Goal: Ask a question

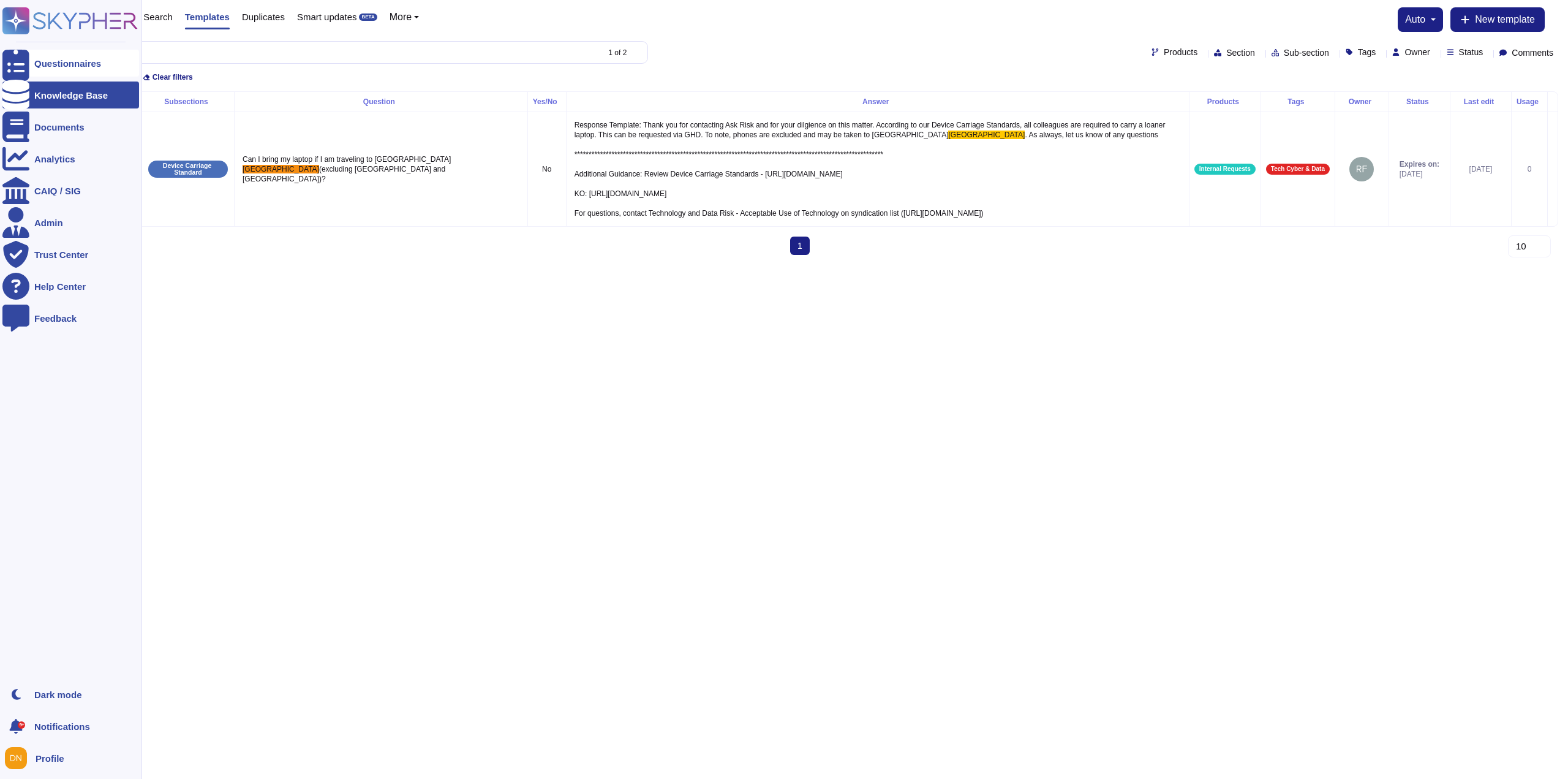
click at [5, 65] on div at bounding box center [15, 63] width 27 height 27
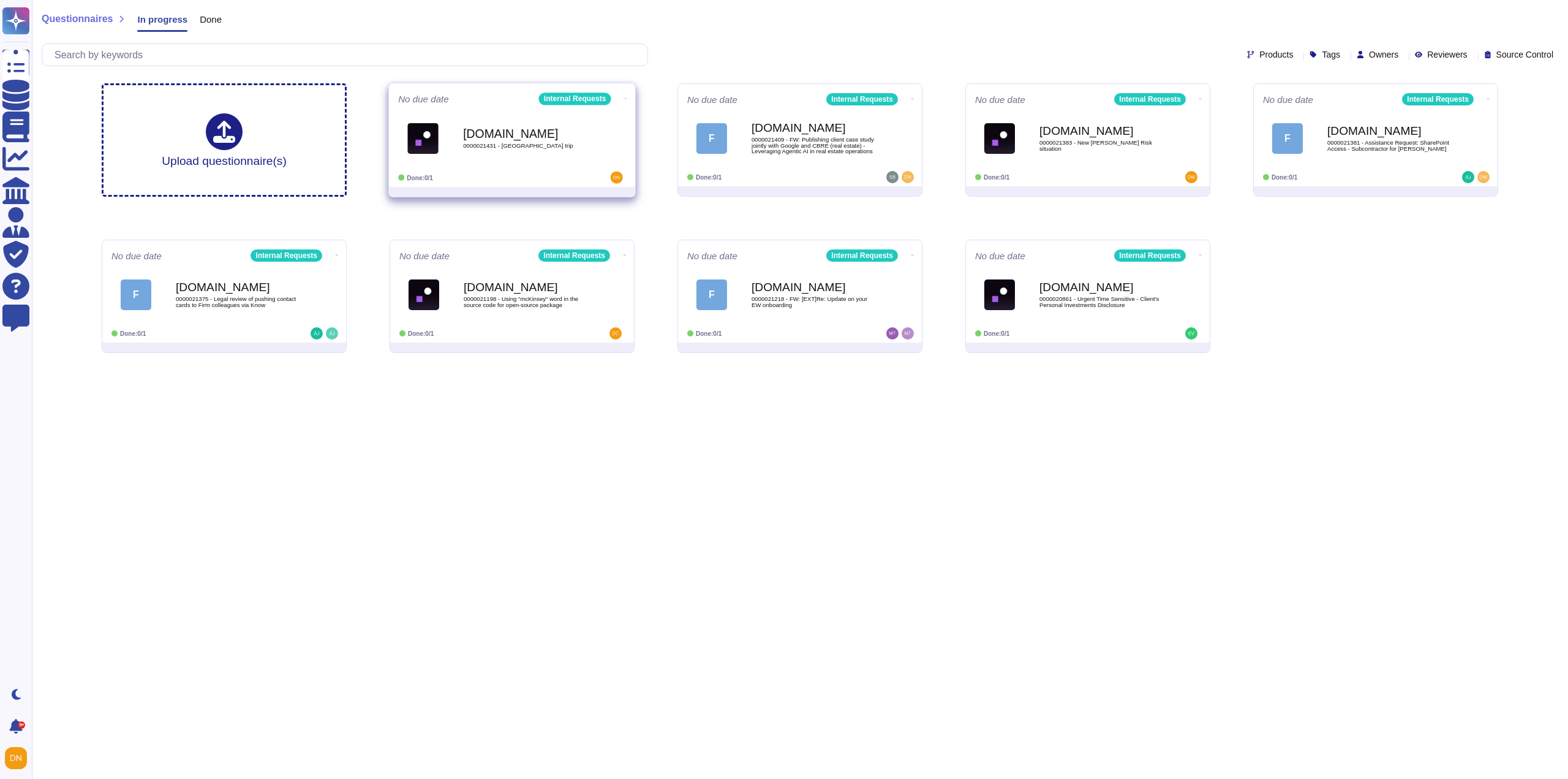
click at [471, 139] on b "[DOMAIN_NAME]" at bounding box center [525, 133] width 124 height 12
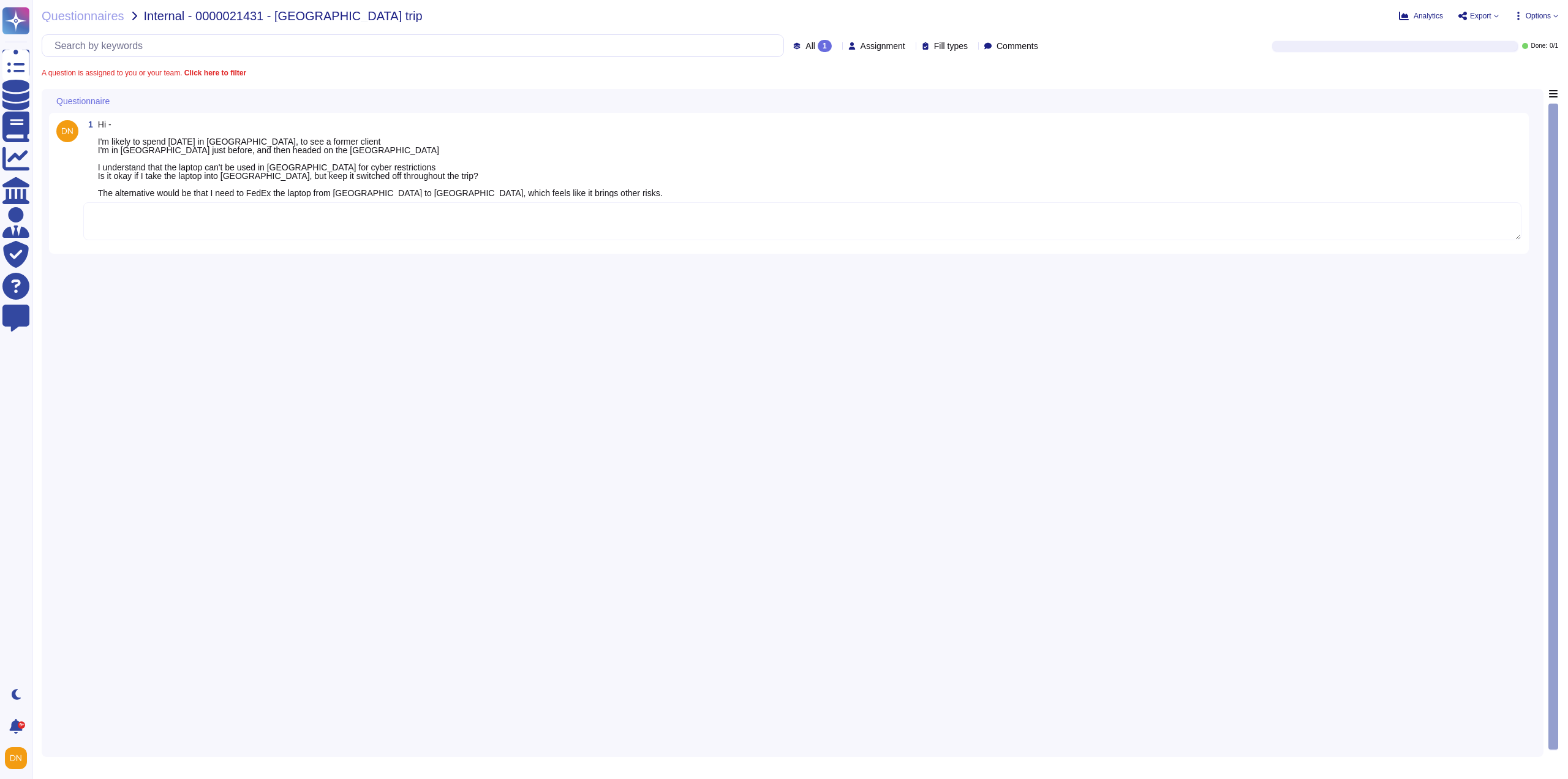
click at [225, 219] on textarea at bounding box center [802, 221] width 1438 height 38
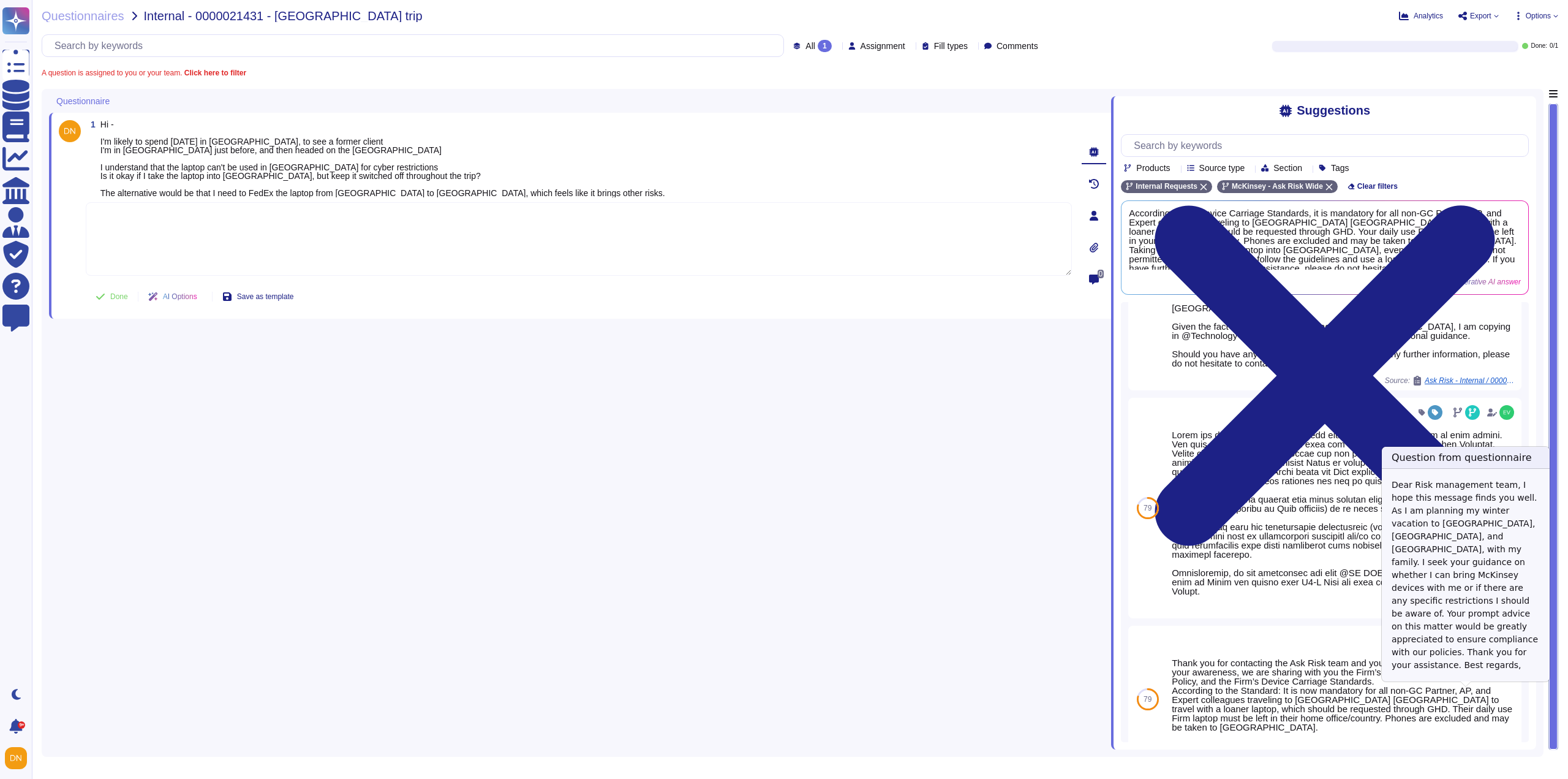
scroll to position [586, 0]
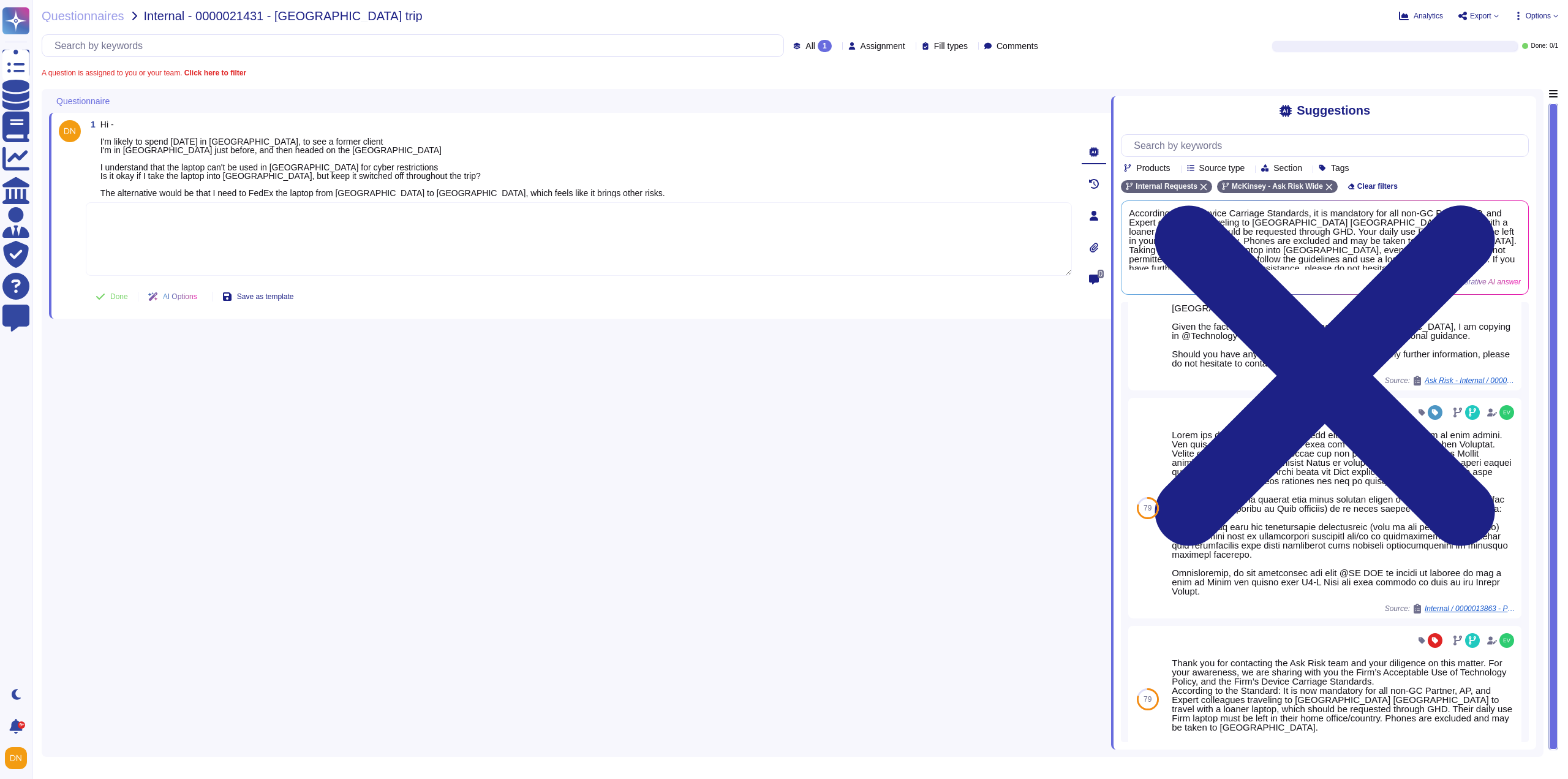
click at [1336, 732] on div "82 Thank you for contacting the Ask Risk team and your diligence on this matter…" at bounding box center [1325, 522] width 408 height 440
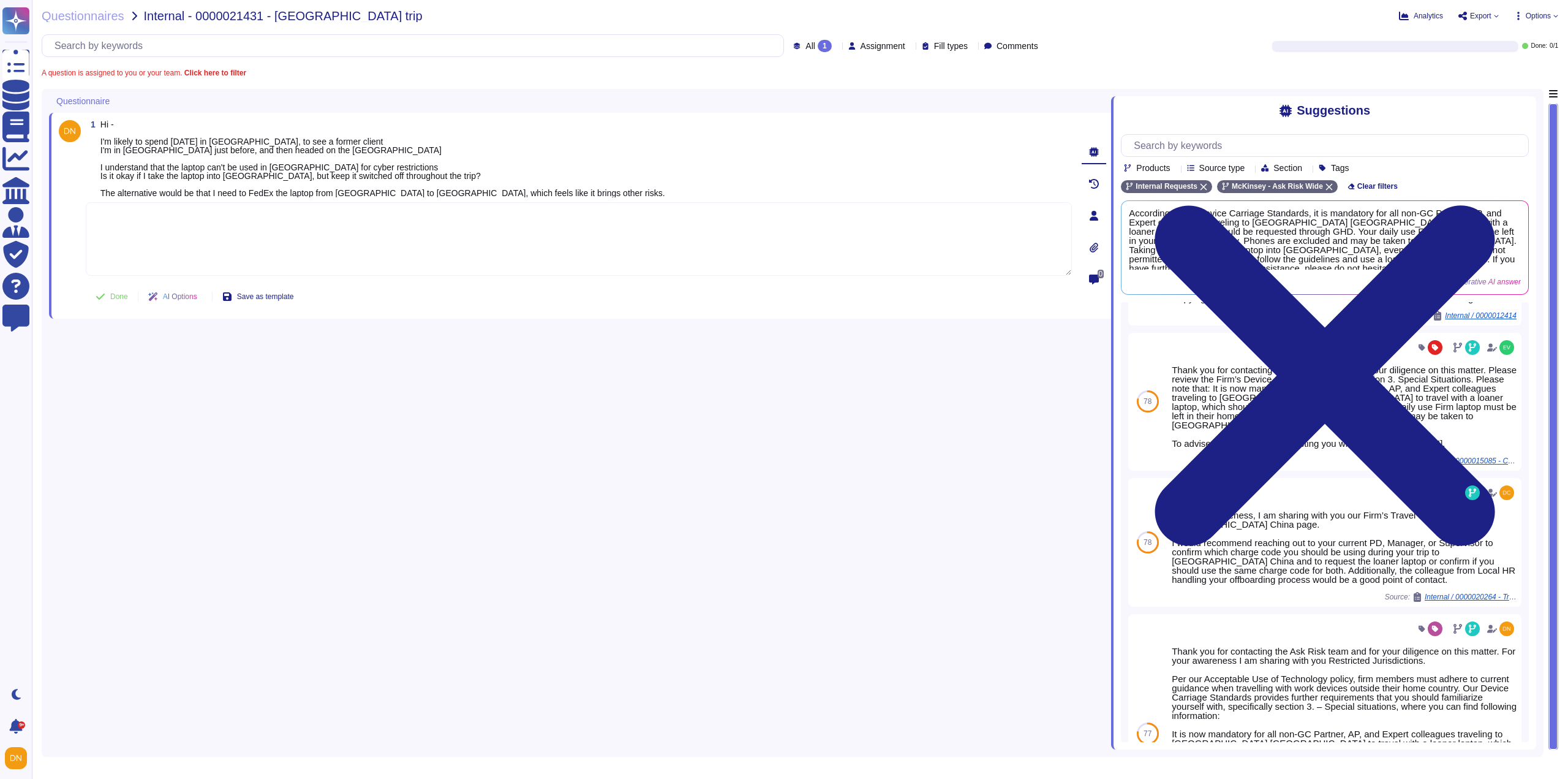
scroll to position [1077, 0]
